Goal: Task Accomplishment & Management: Manage account settings

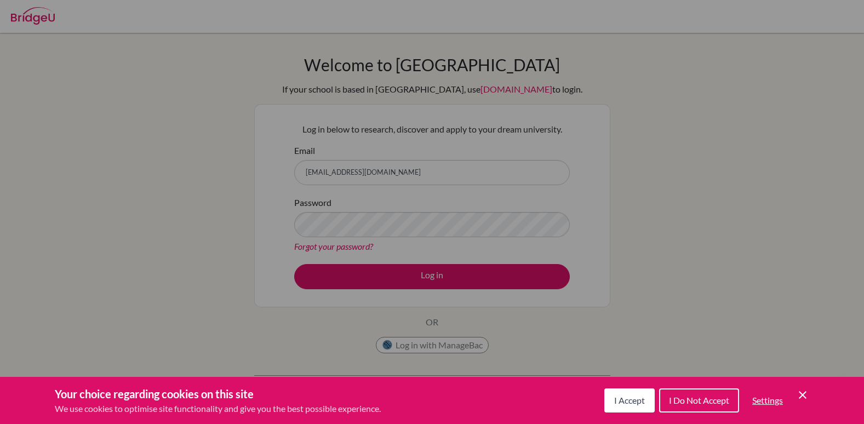
click at [633, 399] on span "I Accept" at bounding box center [629, 400] width 31 height 10
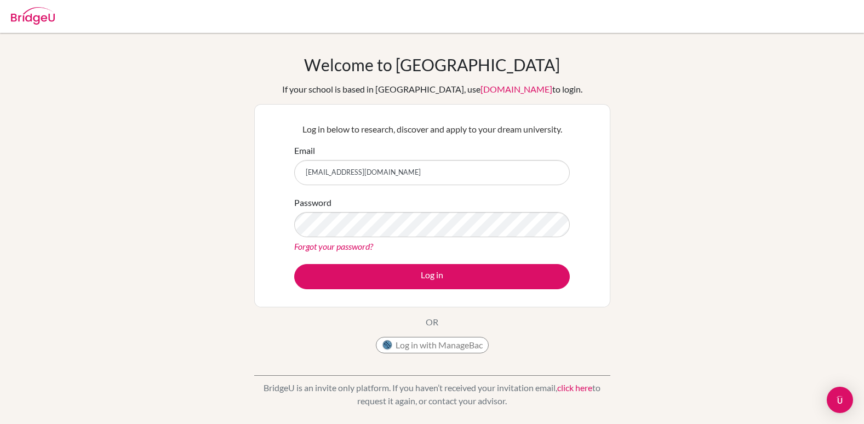
click at [353, 247] on link "Forgot your password?" at bounding box center [333, 246] width 79 height 10
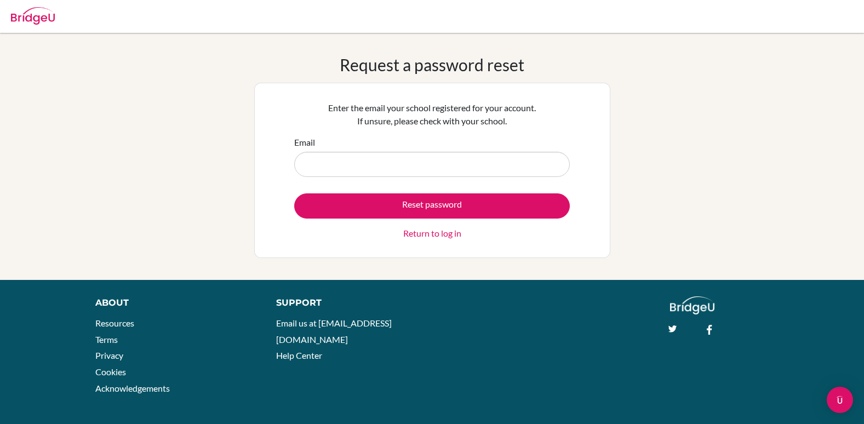
click at [382, 168] on input "Email" at bounding box center [432, 164] width 276 height 25
type input "[EMAIL_ADDRESS][DOMAIN_NAME]"
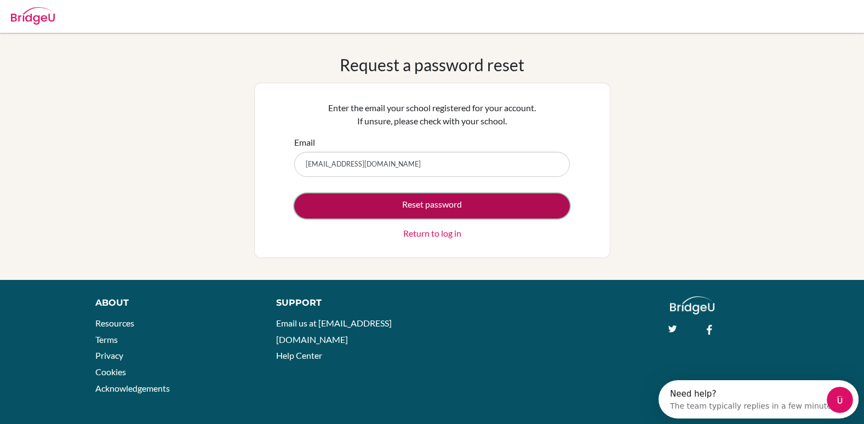
click at [396, 211] on button "Reset password" at bounding box center [432, 205] width 276 height 25
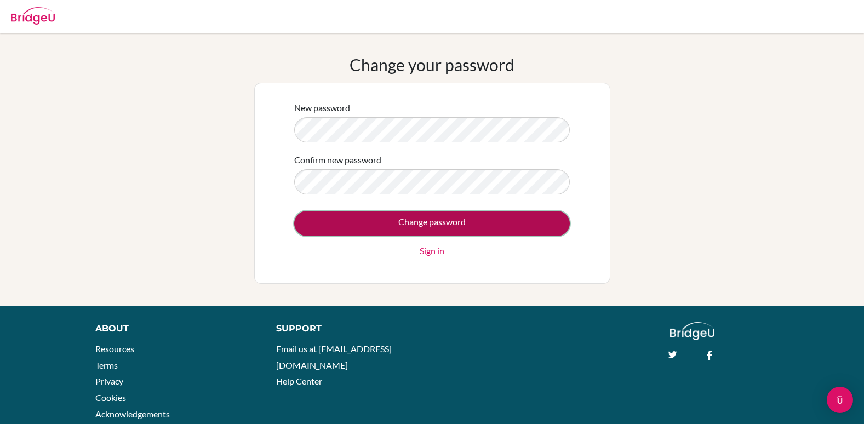
click at [511, 213] on input "Change password" at bounding box center [432, 223] width 276 height 25
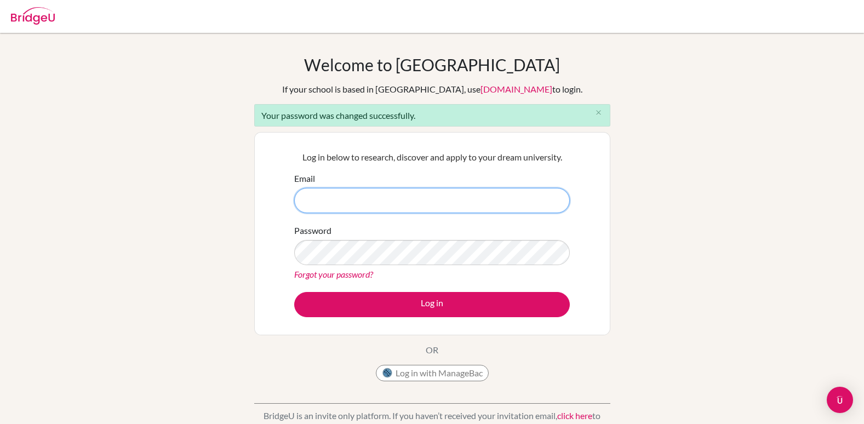
click at [369, 207] on input "Email" at bounding box center [432, 200] width 276 height 25
type input "[EMAIL_ADDRESS][DOMAIN_NAME]"
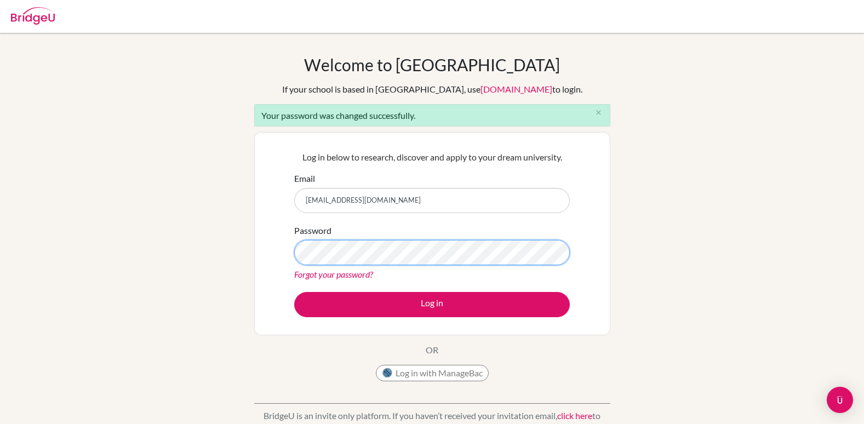
click at [294, 292] on button "Log in" at bounding box center [432, 304] width 276 height 25
